Goal: Information Seeking & Learning: Learn about a topic

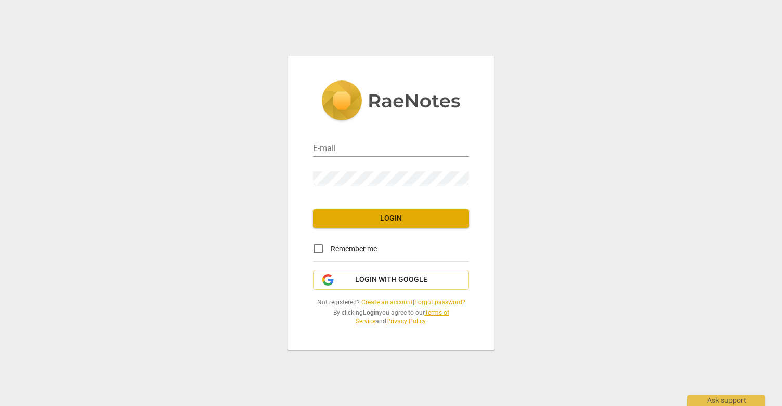
type input "[EMAIL_ADDRESS][DOMAIN_NAME]"
click at [364, 225] on button "Login" at bounding box center [391, 218] width 156 height 19
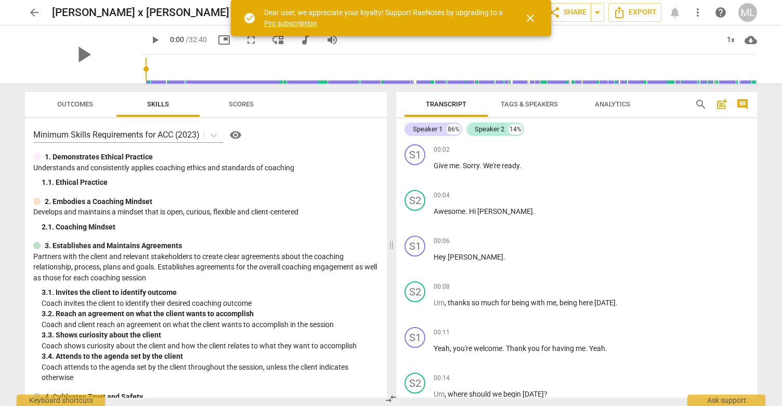
click at [532, 12] on span "close" at bounding box center [530, 18] width 12 height 12
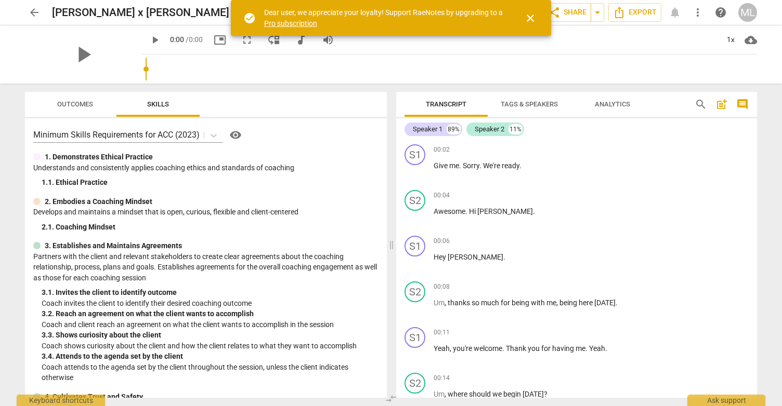
click at [525, 16] on span "close" at bounding box center [530, 18] width 12 height 12
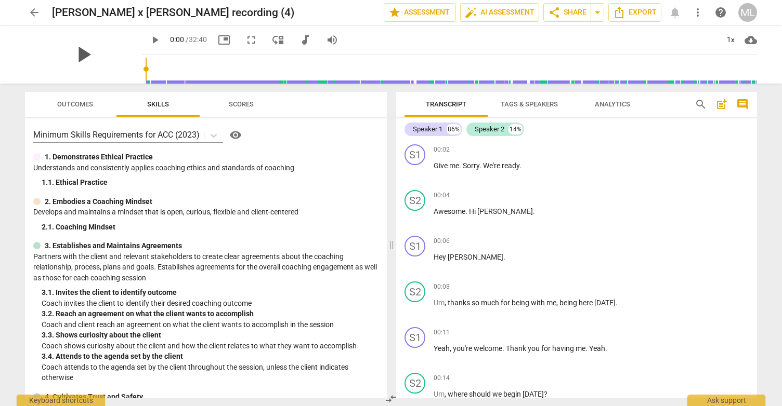
click at [84, 50] on span "play_arrow" at bounding box center [83, 54] width 27 height 27
click at [627, 140] on div "S1 play_arrow pause 00:02 + Add competency keyboard_arrow_right Give me . Sorry…" at bounding box center [576, 163] width 361 height 46
click at [657, 140] on div "Speaker 1 86% Speaker 2 14% S1 play_arrow pause 00:02 + Add competency keyboard…" at bounding box center [576, 258] width 361 height 280
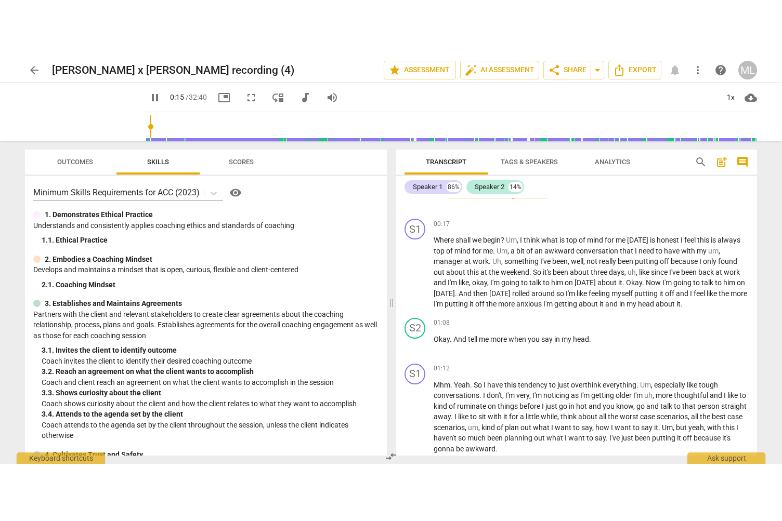
scroll to position [264, 0]
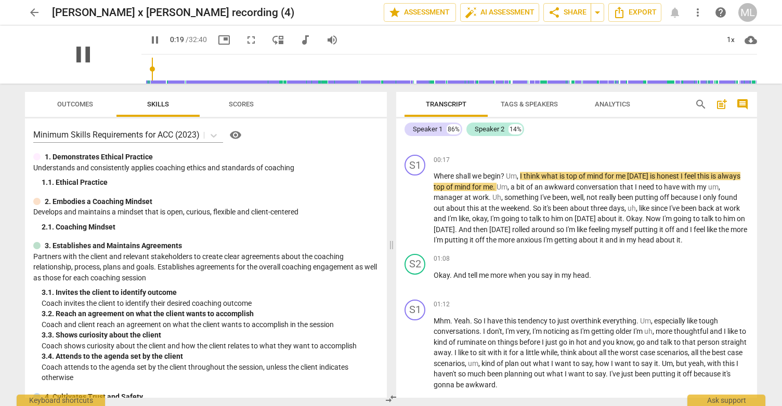
click at [81, 61] on span "pause" at bounding box center [83, 54] width 27 height 27
click at [88, 48] on span "play_arrow" at bounding box center [83, 54] width 27 height 27
click at [245, 39] on span "fullscreen" at bounding box center [251, 40] width 12 height 12
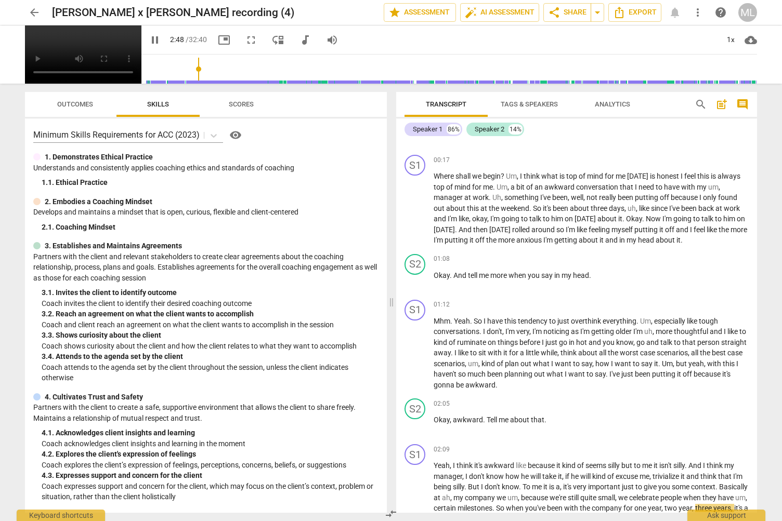
scroll to position [638, 0]
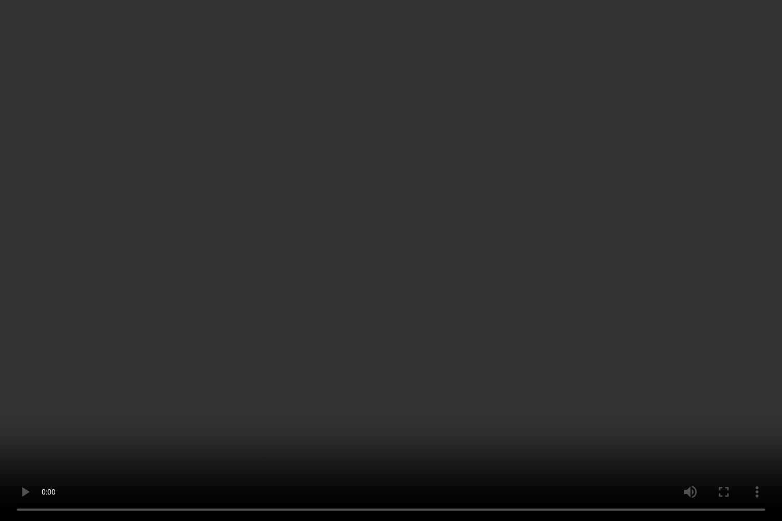
type input "228"
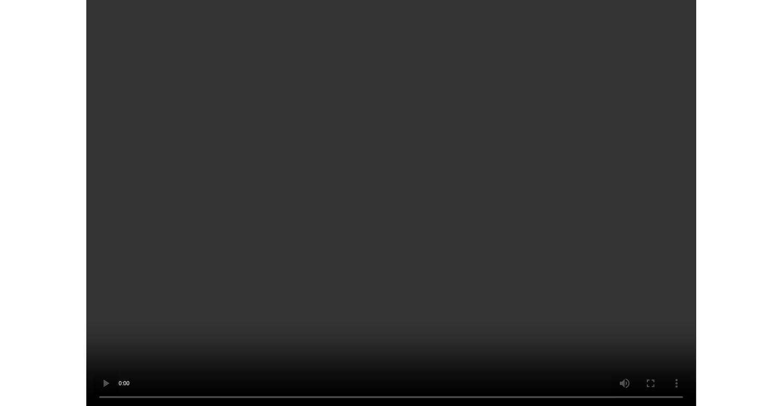
scroll to position [7108, 0]
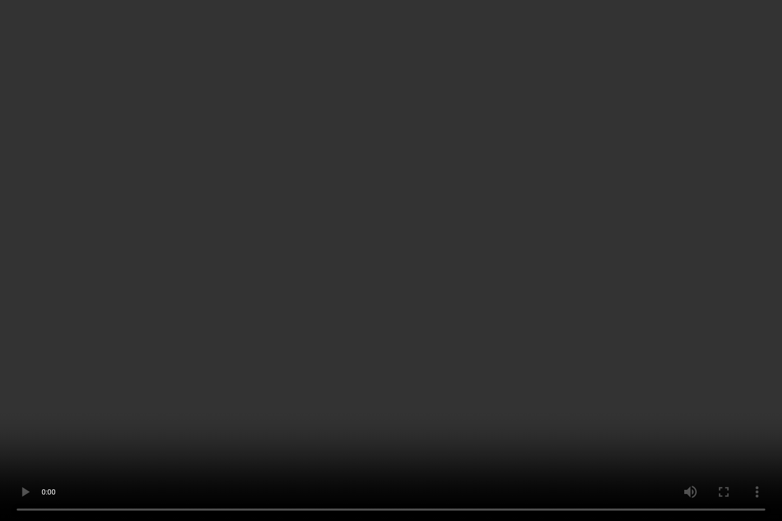
click at [698, 131] on video at bounding box center [391, 260] width 782 height 521
type input "1952"
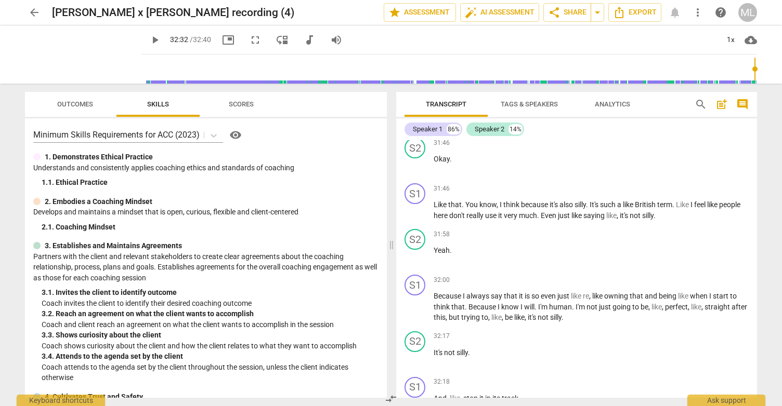
click at [537, 110] on span "Tags & Speakers" at bounding box center [529, 105] width 82 height 14
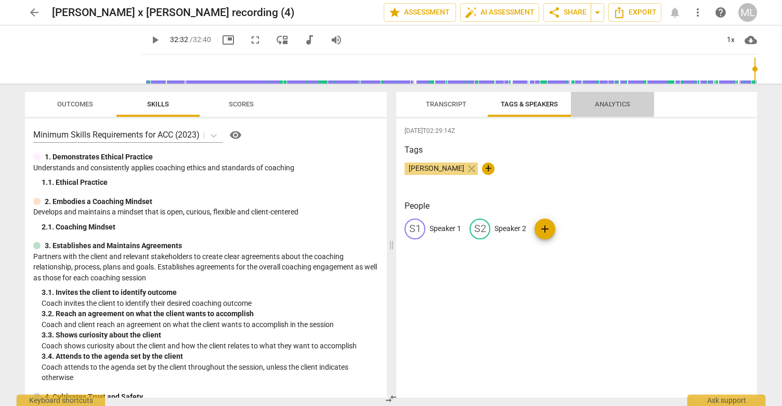
click at [612, 104] on span "Analytics" at bounding box center [612, 104] width 35 height 8
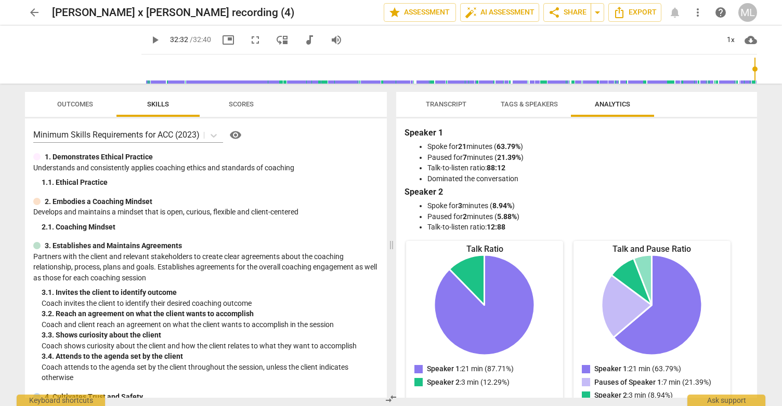
click at [36, 14] on span "arrow_back" at bounding box center [34, 12] width 12 height 12
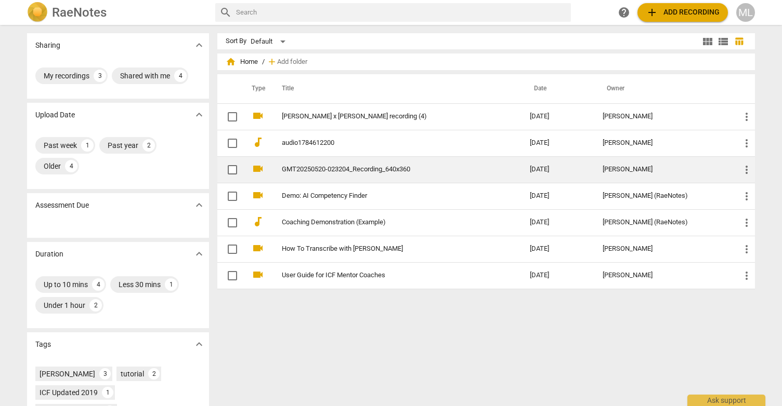
click at [346, 181] on td "GMT20250520-023204_Recording_640x360" at bounding box center [395, 169] width 252 height 27
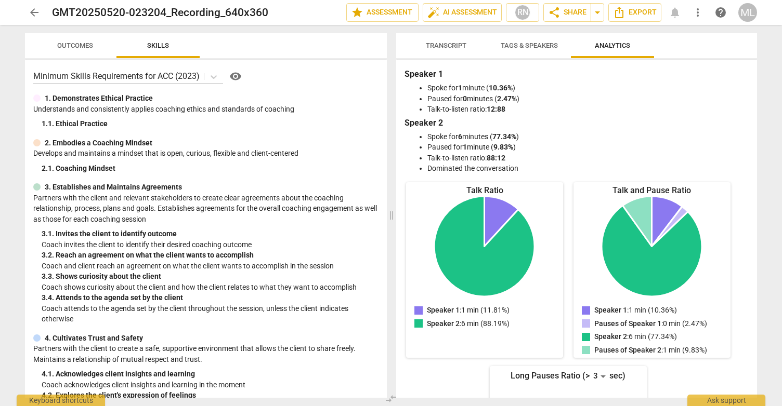
click at [435, 53] on button "Transcript" at bounding box center [445, 45] width 83 height 25
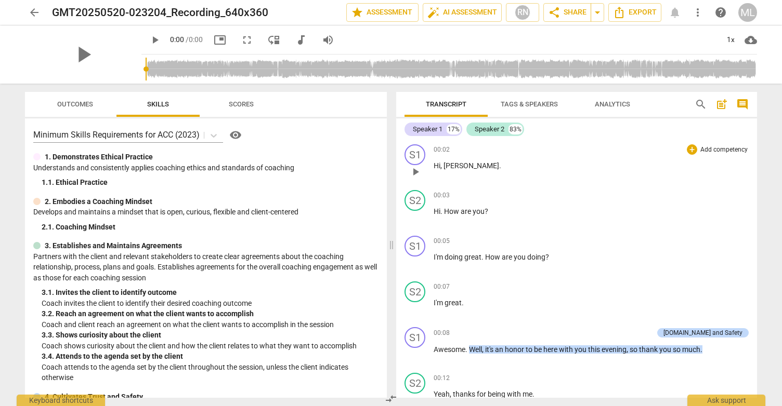
click at [501, 144] on div "00:02 + Add competency keyboard_arrow_right" at bounding box center [590, 149] width 315 height 10
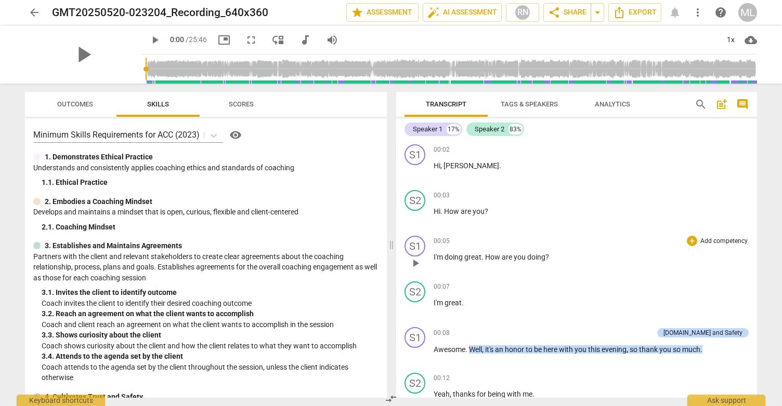
click at [595, 255] on p "I'm doing great . How are you doing ?" at bounding box center [590, 257] width 315 height 11
